Goal: Information Seeking & Learning: Find specific fact

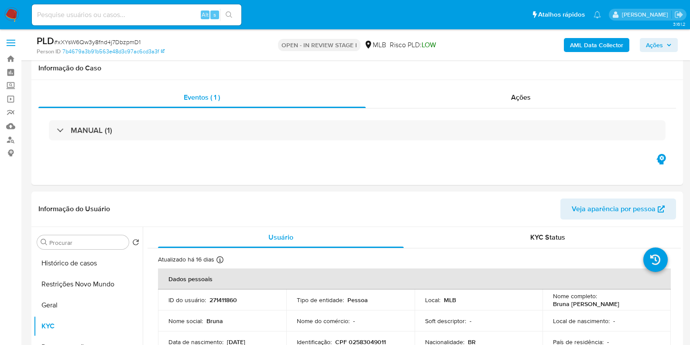
select select "10"
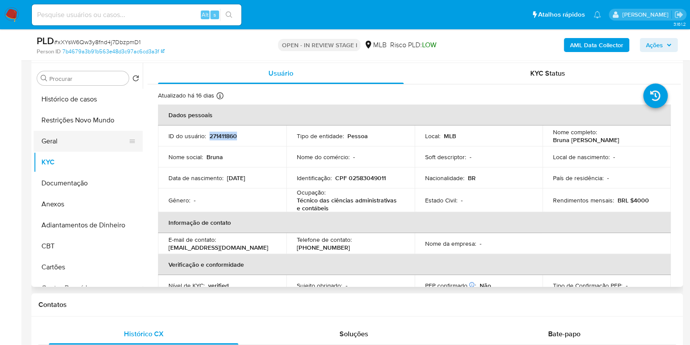
click at [68, 141] on button "Geral" at bounding box center [85, 141] width 102 height 21
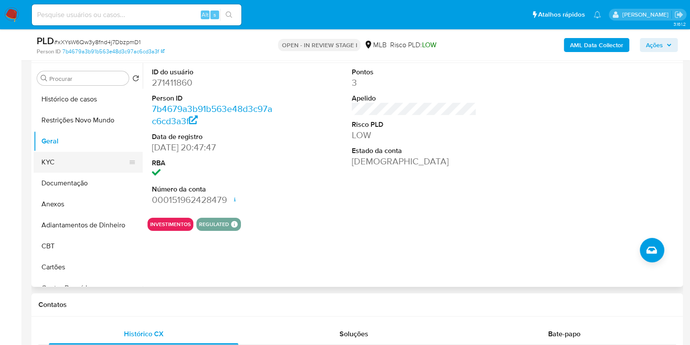
click at [66, 158] on button "KYC" at bounding box center [85, 162] width 102 height 21
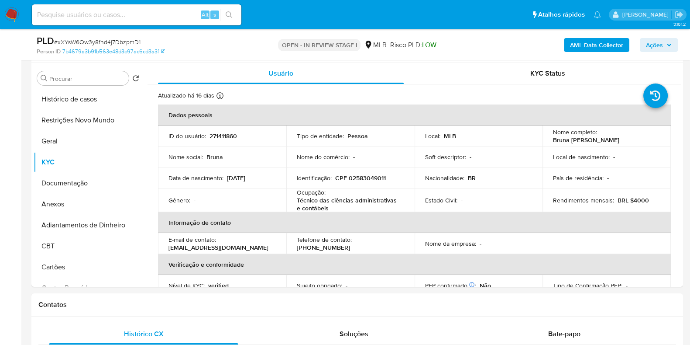
click at [98, 12] on input at bounding box center [137, 14] width 210 height 11
click at [100, 16] on input at bounding box center [137, 14] width 210 height 11
paste input "8702EGEToZtszlXs52G3Wy67"
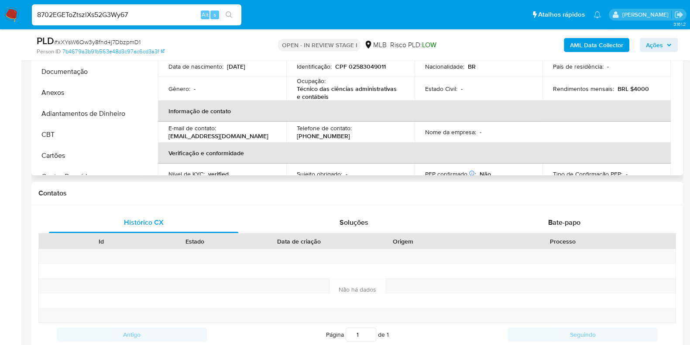
scroll to position [328, 0]
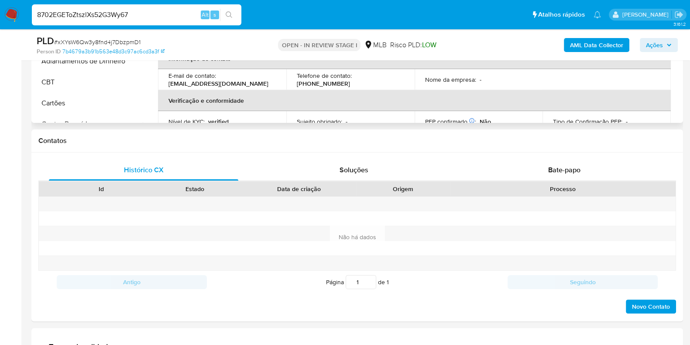
type input "8702EGEToZtszlXs52G3Wy67"
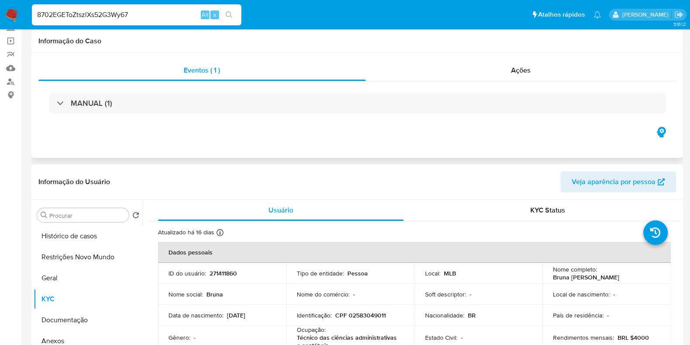
scroll to position [0, 0]
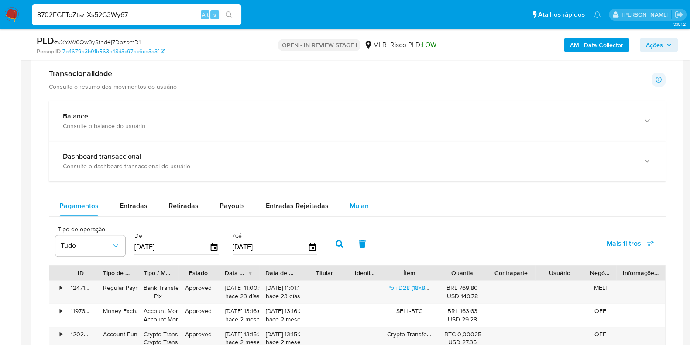
click at [354, 202] on span "Mulan" at bounding box center [359, 205] width 19 height 10
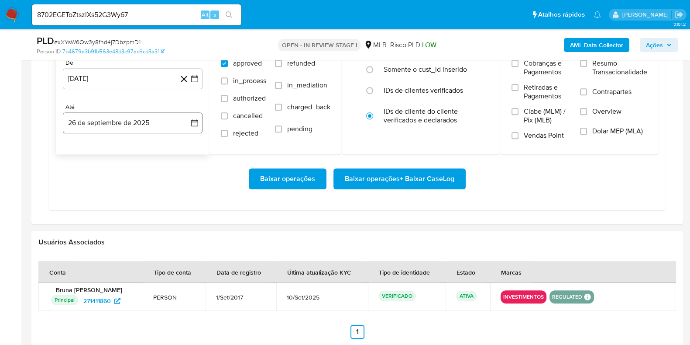
scroll to position [818, 0]
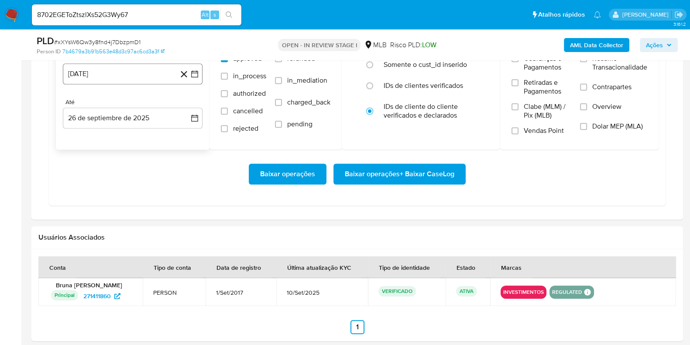
drag, startPoint x: 129, startPoint y: 75, endPoint x: 133, endPoint y: 79, distance: 6.2
click at [128, 75] on button "[DATE]" at bounding box center [133, 73] width 140 height 21
click at [186, 103] on icon "Mes siguiente" at bounding box center [187, 105] width 10 height 10
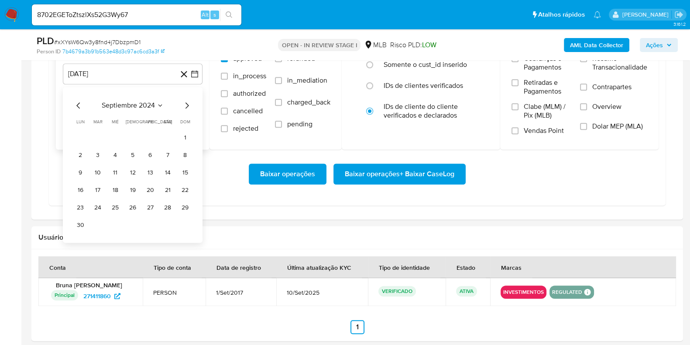
click at [186, 103] on icon "Mes siguiente" at bounding box center [187, 105] width 10 height 10
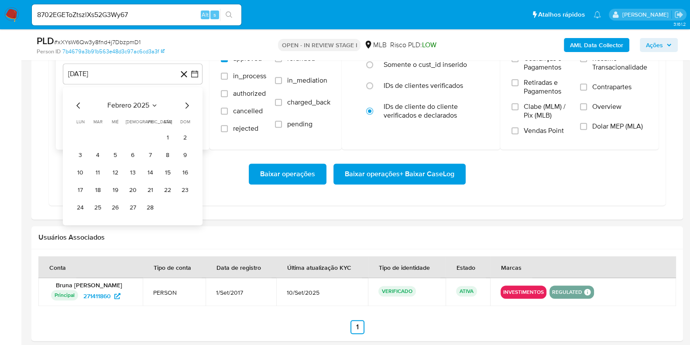
click at [186, 103] on icon "Mes siguiente" at bounding box center [187, 105] width 10 height 10
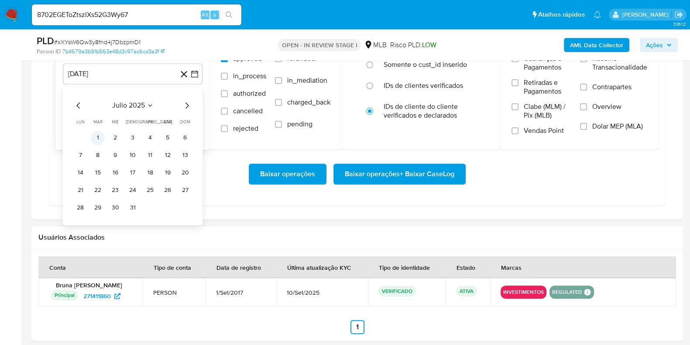
click at [96, 134] on button "1" at bounding box center [98, 138] width 14 height 14
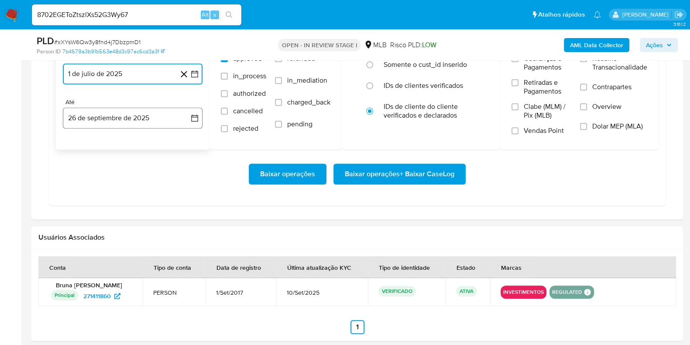
click at [98, 121] on button "26 de septiembre de 2025" at bounding box center [133, 117] width 140 height 21
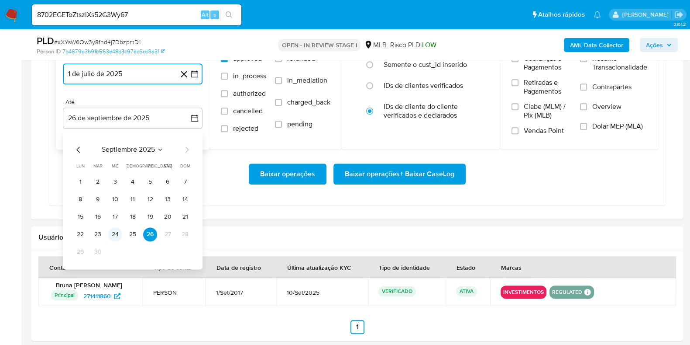
click at [116, 232] on button "24" at bounding box center [115, 234] width 14 height 14
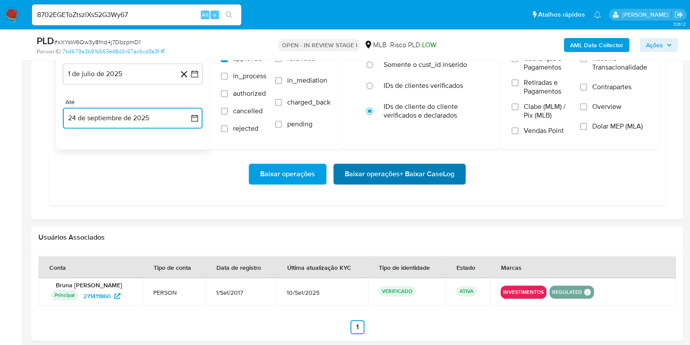
click at [378, 170] on span "Baixar operações + Baixar CaseLog" at bounding box center [400, 173] width 110 height 19
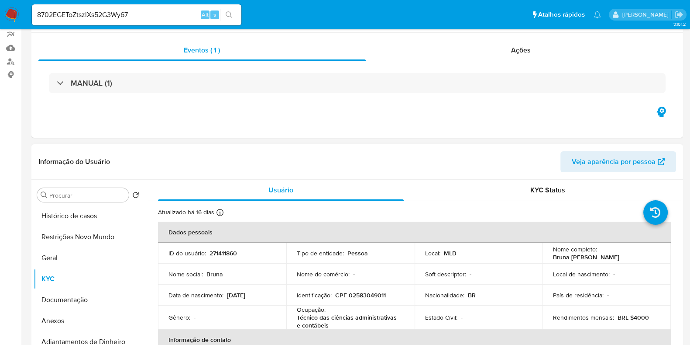
scroll to position [0, 0]
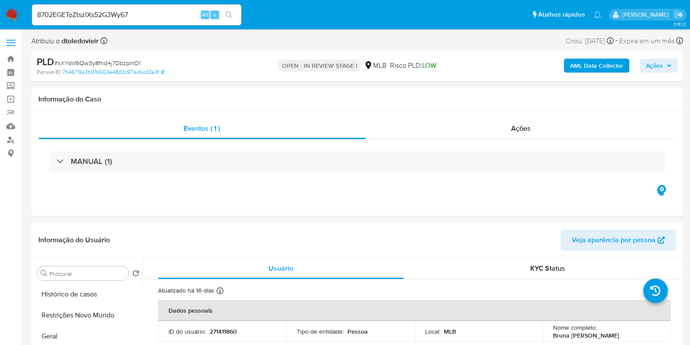
click at [136, 15] on input "8702EGEToZtszlXs52G3Wy67" at bounding box center [137, 14] width 210 height 11
click at [223, 16] on button "search-icon" at bounding box center [229, 15] width 18 height 12
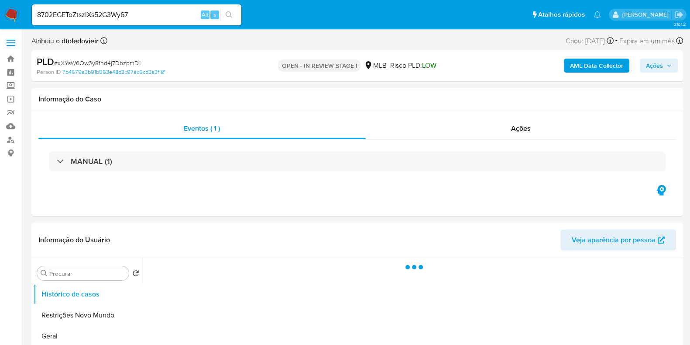
select select "10"
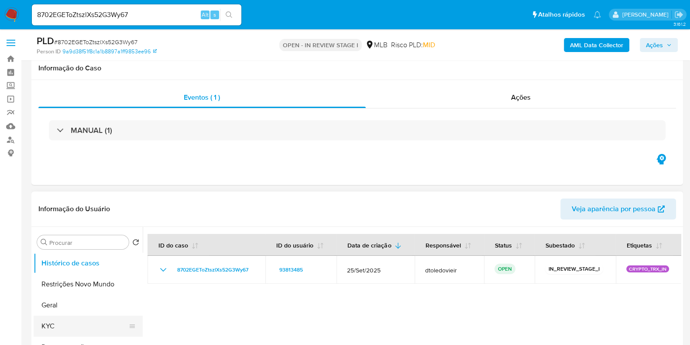
scroll to position [164, 0]
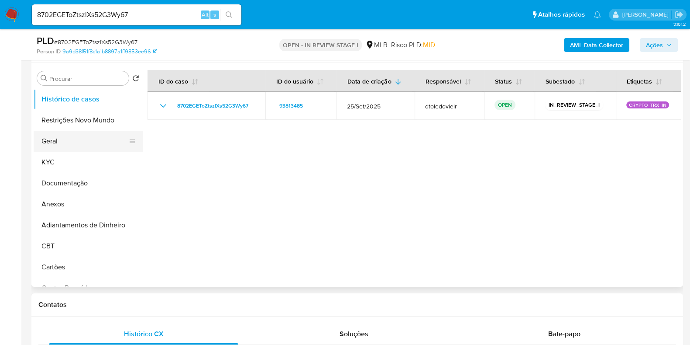
click at [57, 137] on button "Geral" at bounding box center [85, 141] width 102 height 21
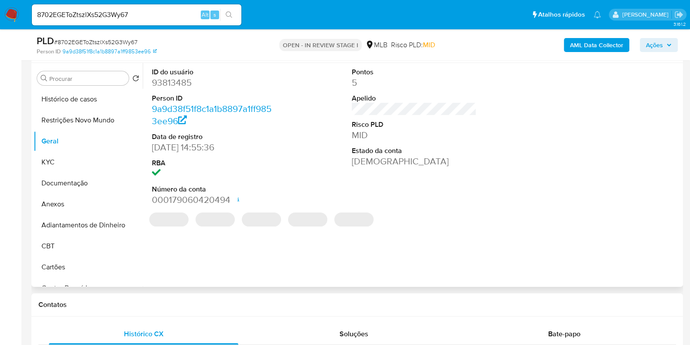
click at [175, 79] on dd "93813485" at bounding box center [214, 82] width 125 height 12
copy dd "93813485"
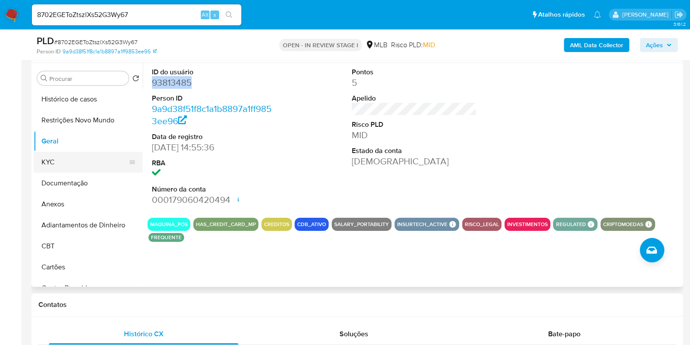
click at [61, 159] on button "KYC" at bounding box center [85, 162] width 102 height 21
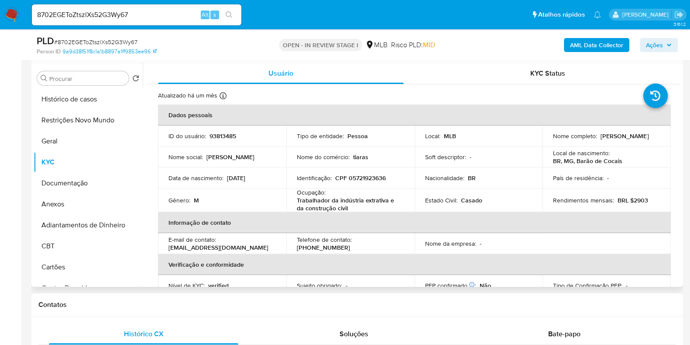
click at [377, 180] on p "CPF 05721923636" at bounding box center [360, 178] width 51 height 8
copy p "05721923636"
click at [70, 141] on button "Geral" at bounding box center [85, 141] width 102 height 21
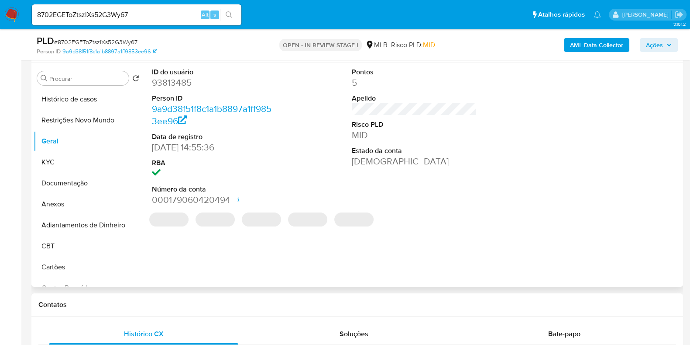
click at [174, 84] on dd "93813485" at bounding box center [214, 82] width 125 height 12
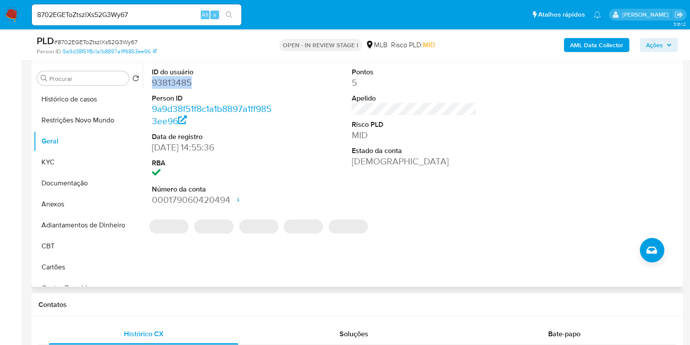
copy dd "93813485"
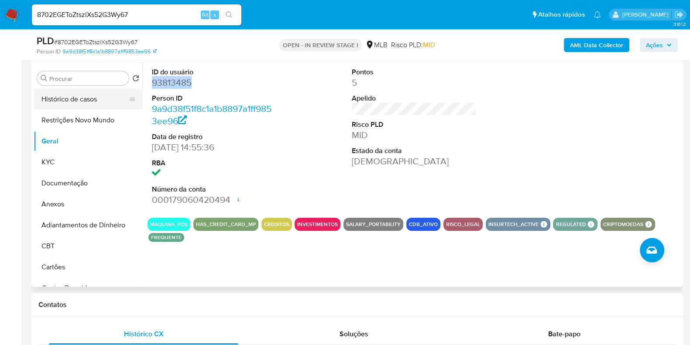
click at [99, 103] on button "Histórico de casos" at bounding box center [85, 99] width 102 height 21
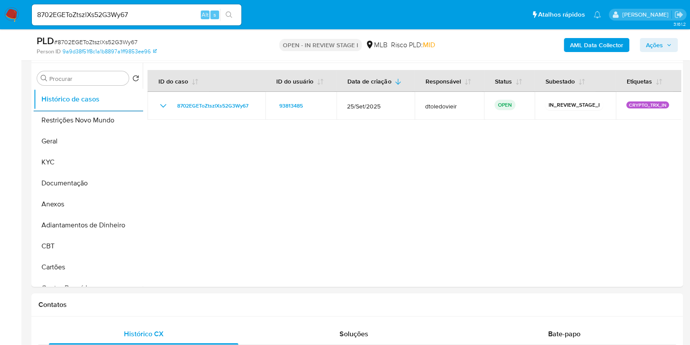
click at [155, 14] on input "8702EGEToZtszlXs52G3Wy67" at bounding box center [137, 14] width 210 height 11
paste input "7r6l18GcPQFObpnZ1nHsxdh3"
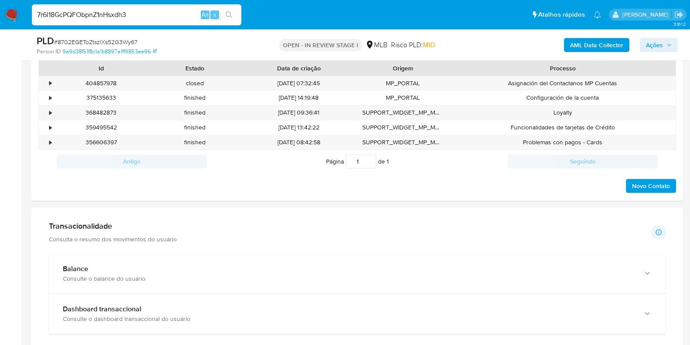
scroll to position [491, 0]
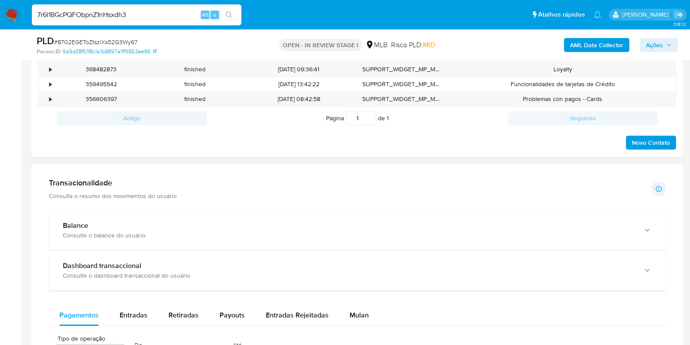
type input "7r6l18GcPQFObpnZ1nHsxdh3"
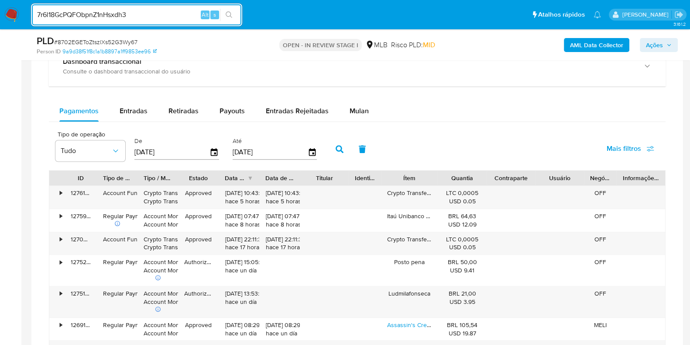
scroll to position [709, 0]
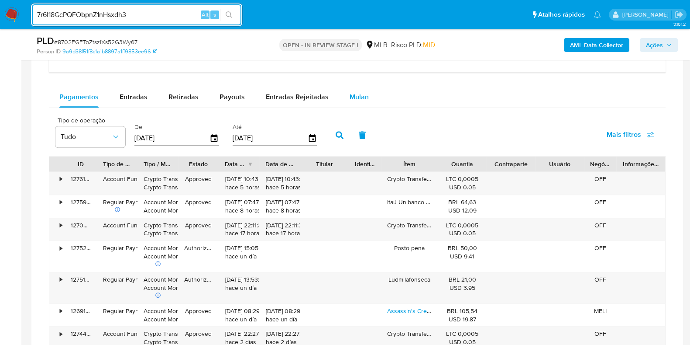
click at [356, 95] on span "Mulan" at bounding box center [359, 97] width 19 height 10
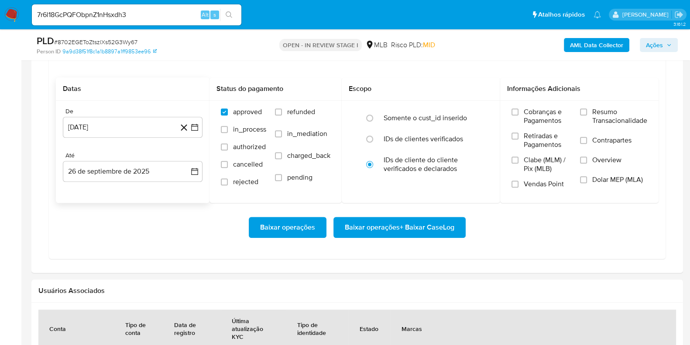
scroll to position [818, 0]
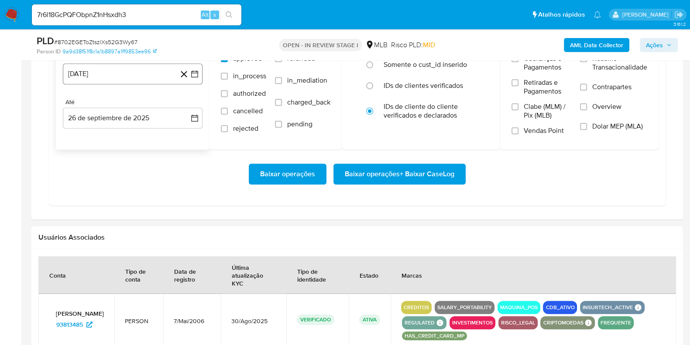
click at [140, 77] on button "[DATE]" at bounding box center [133, 73] width 140 height 21
click at [189, 105] on icon "Mes siguiente" at bounding box center [187, 105] width 10 height 10
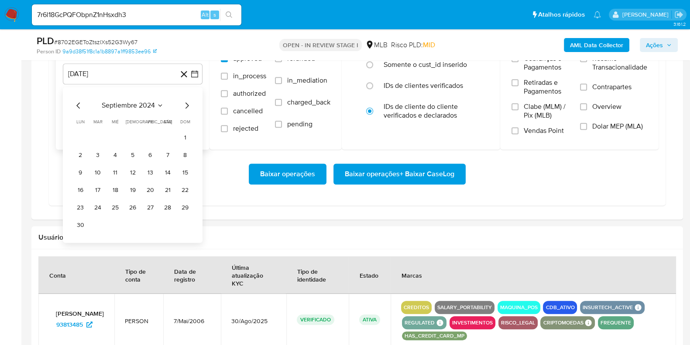
click at [189, 105] on icon "Mes siguiente" at bounding box center [187, 105] width 10 height 10
click at [190, 105] on icon "Mes siguiente" at bounding box center [187, 105] width 10 height 10
click at [189, 104] on icon "Mes siguiente" at bounding box center [187, 105] width 10 height 10
click at [188, 103] on icon "Mes siguiente" at bounding box center [187, 105] width 3 height 6
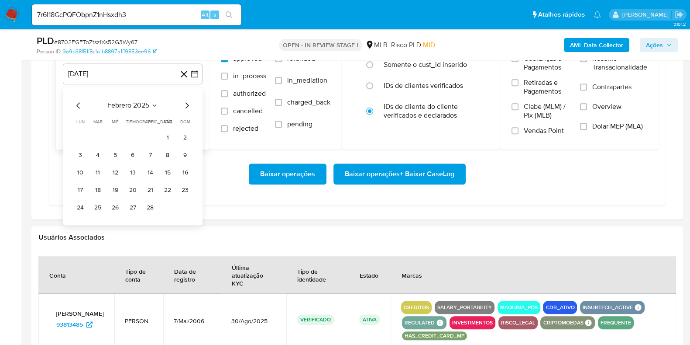
click at [188, 103] on icon "Mes siguiente" at bounding box center [187, 105] width 3 height 6
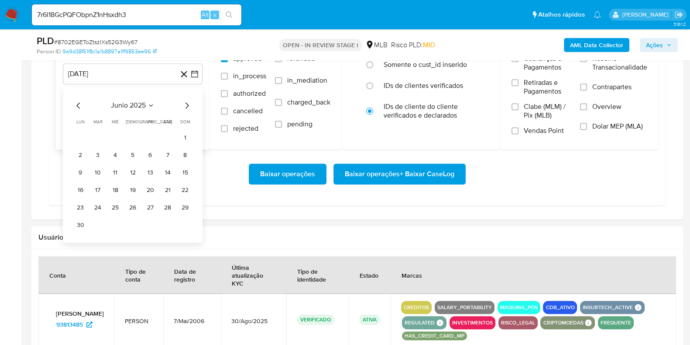
click at [188, 102] on icon "Mes siguiente" at bounding box center [187, 105] width 10 height 10
click at [83, 102] on icon "Mes anterior" at bounding box center [78, 105] width 10 height 10
click at [82, 102] on icon "Mes anterior" at bounding box center [78, 105] width 10 height 10
click at [129, 204] on button "31" at bounding box center [133, 207] width 14 height 14
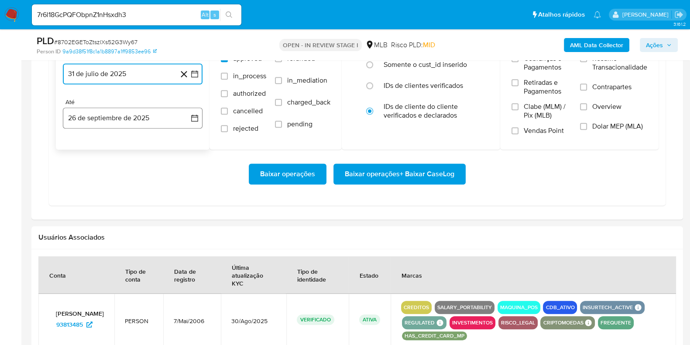
click at [127, 123] on button "26 de septiembre de 2025" at bounding box center [133, 117] width 140 height 21
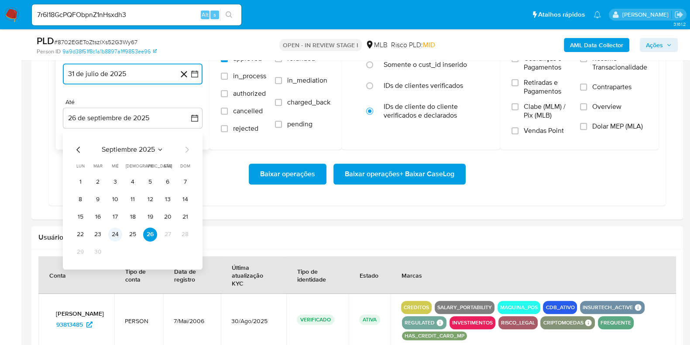
click at [116, 230] on button "24" at bounding box center [115, 234] width 14 height 14
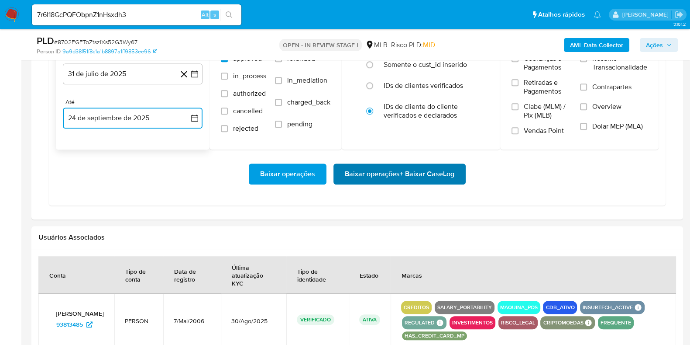
click at [384, 172] on span "Baixar operações + Baixar CaseLog" at bounding box center [400, 173] width 110 height 19
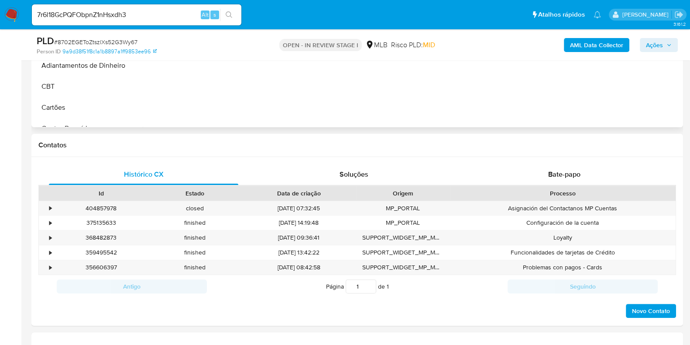
scroll to position [164, 0]
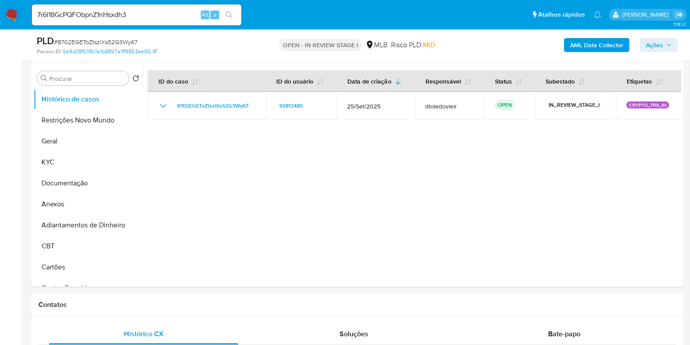
click at [134, 16] on input "7r6l18GcPQFObpnZ1nHsxdh3" at bounding box center [137, 14] width 210 height 11
paste input
type input "7r6l18GcPQFObpnZ1nHsxdh3"
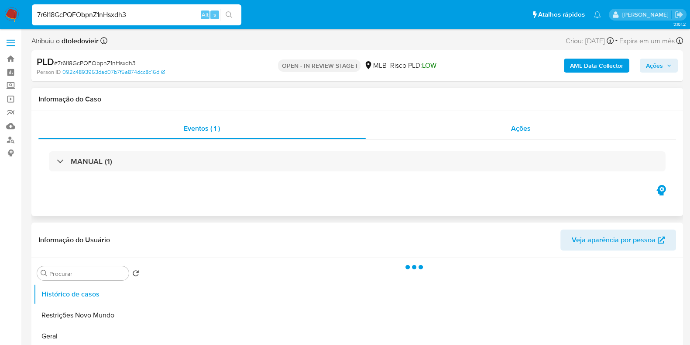
select select "10"
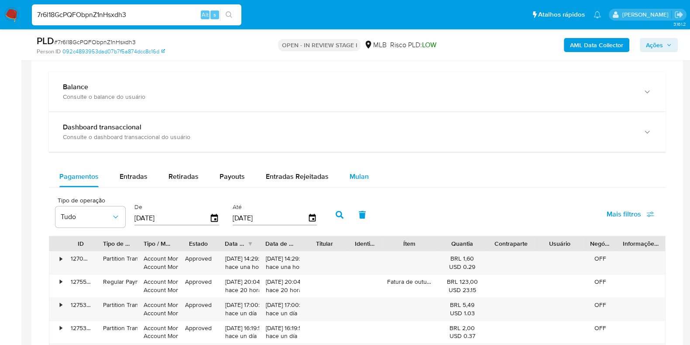
scroll to position [600, 0]
click at [352, 173] on span "Mulan" at bounding box center [359, 176] width 19 height 10
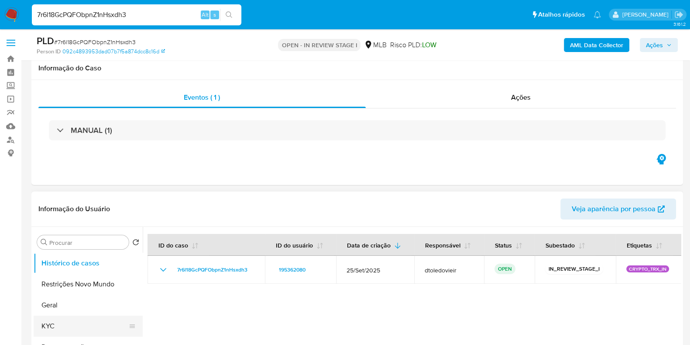
scroll to position [164, 0]
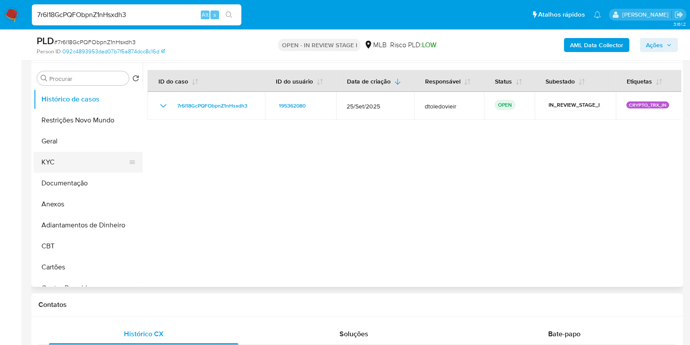
click at [62, 164] on button "KYC" at bounding box center [85, 162] width 102 height 21
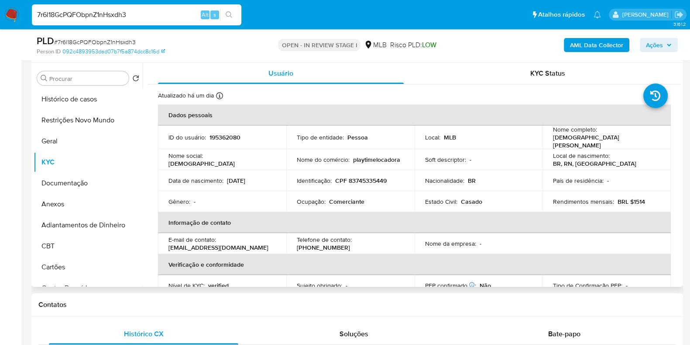
click at [357, 177] on p "CPF 83745335449" at bounding box center [361, 180] width 52 height 8
copy p "83745335449"
click at [234, 136] on p "195362080" at bounding box center [225, 137] width 31 height 8
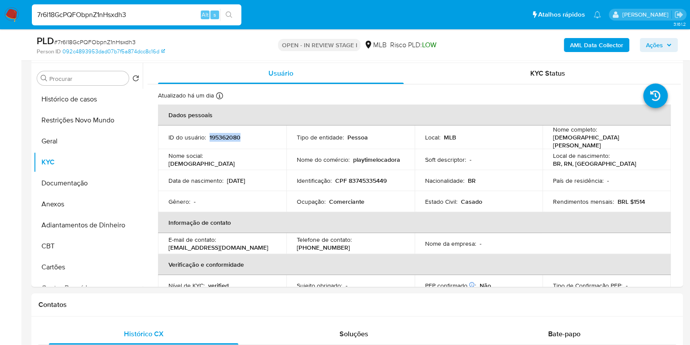
copy p "195362080"
click at [96, 100] on button "Histórico de casos" at bounding box center [85, 99] width 102 height 21
